Goal: Task Accomplishment & Management: Complete application form

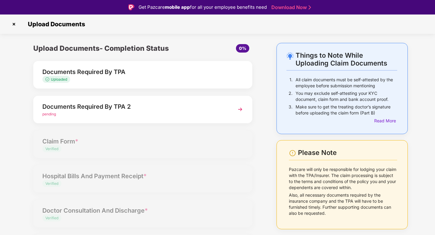
click at [242, 111] on img at bounding box center [240, 109] width 11 height 11
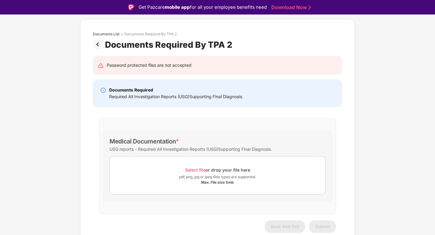
scroll to position [25, 0]
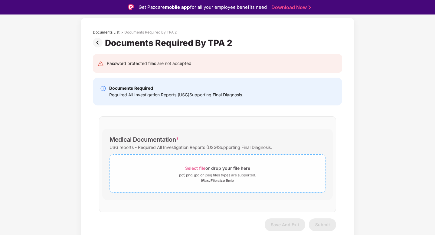
click at [196, 168] on span "Select file" at bounding box center [195, 168] width 20 height 5
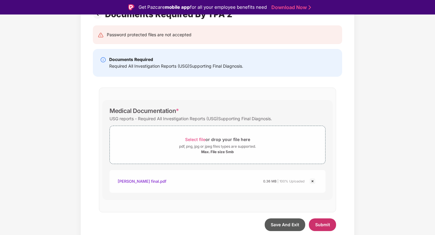
scroll to position [54, 0]
click at [322, 225] on span "Submit" at bounding box center [322, 224] width 15 height 5
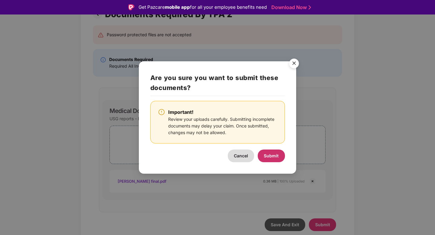
click at [270, 155] on span "Submit" at bounding box center [271, 155] width 15 height 5
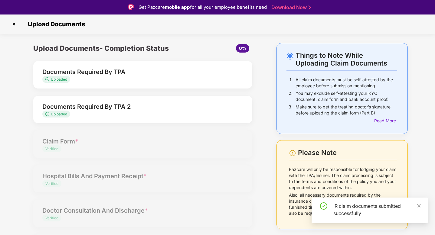
click at [420, 206] on icon "close" at bounding box center [419, 206] width 4 height 4
